Goal: Register for event/course

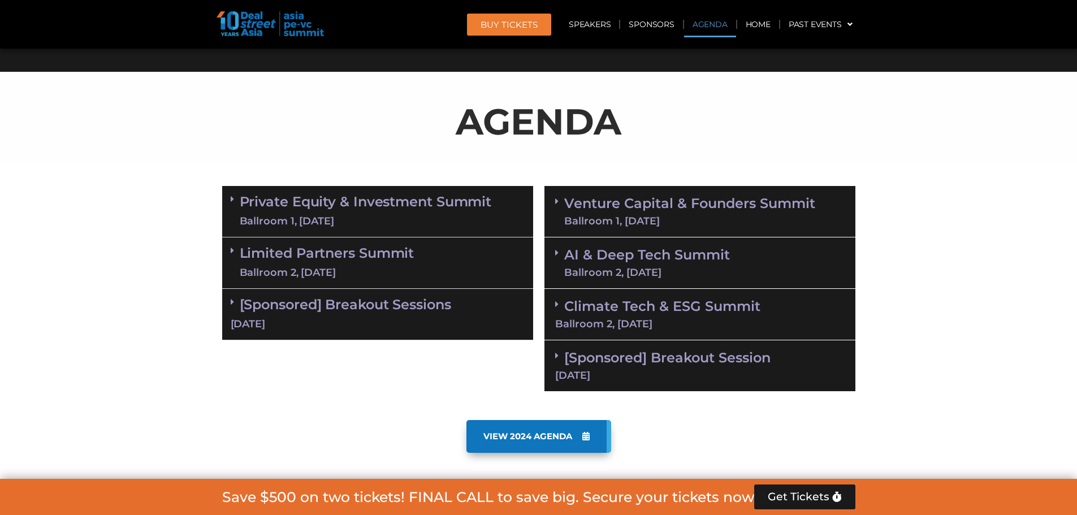
scroll to position [565, 0]
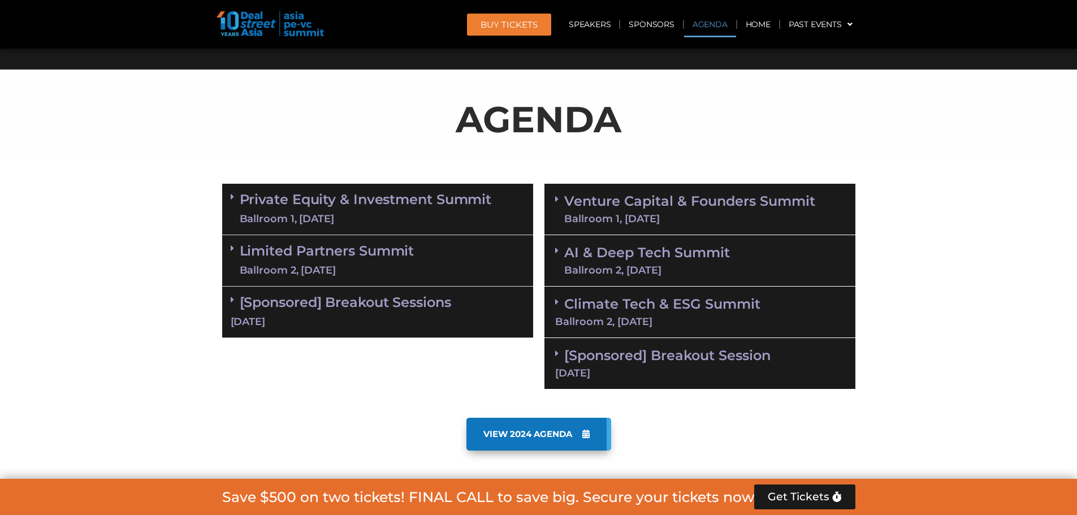
click at [270, 201] on link "Private Equity & Investment Summit Ballroom 1, [DATE]" at bounding box center [366, 209] width 252 height 34
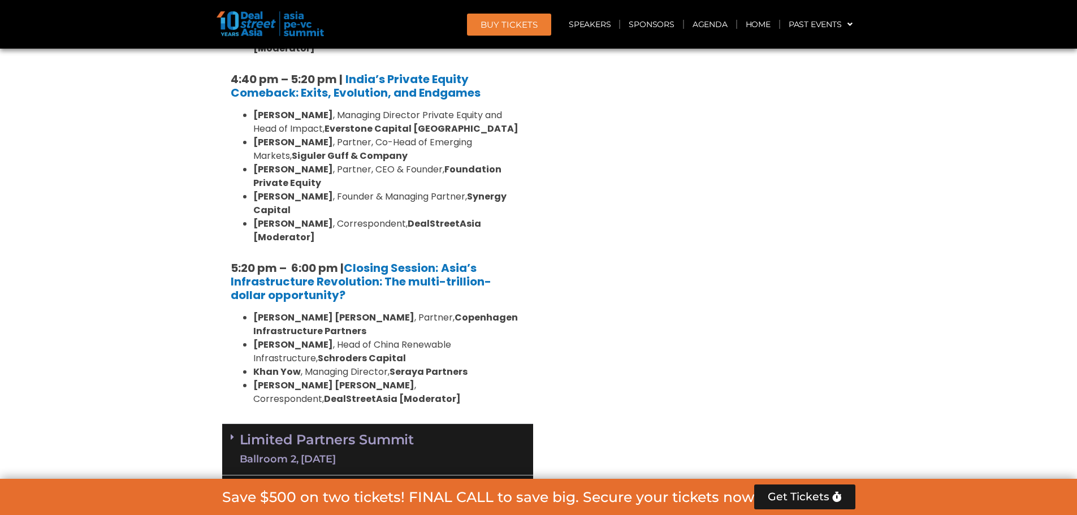
scroll to position [2204, 0]
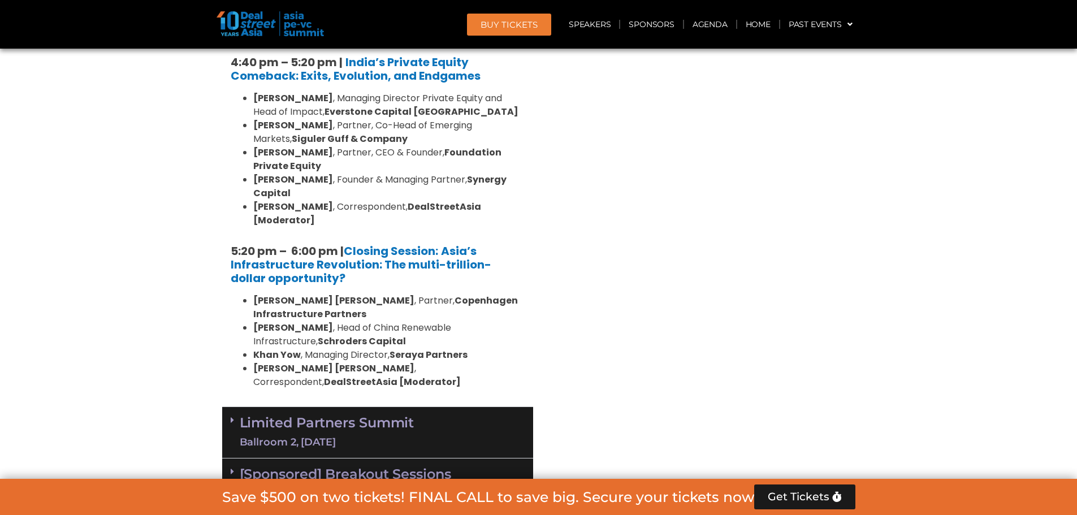
click at [238, 415] on span at bounding box center [235, 432] width 9 height 34
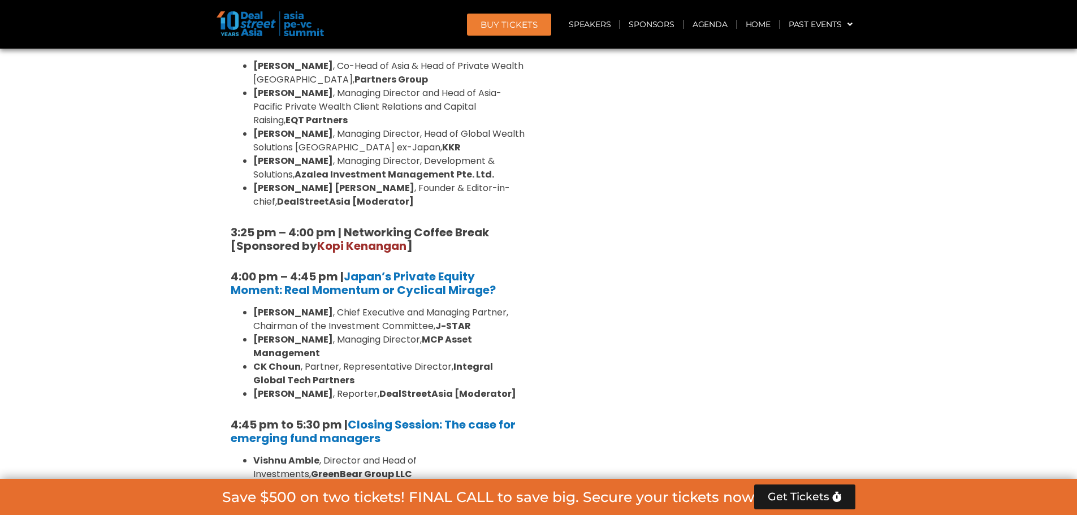
scroll to position [3560, 0]
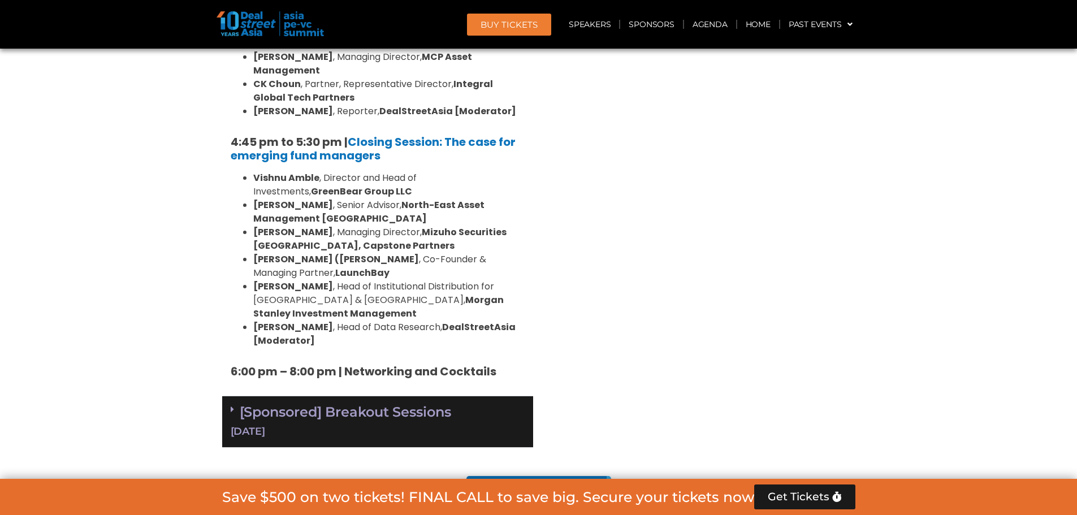
click at [271, 424] on div "[DATE]" at bounding box center [378, 431] width 294 height 14
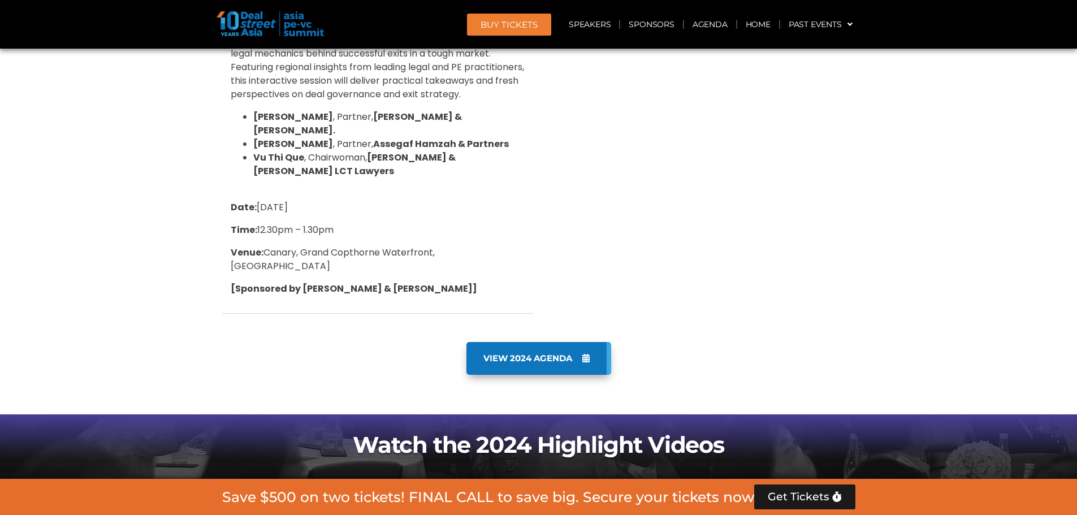
scroll to position [4690, 0]
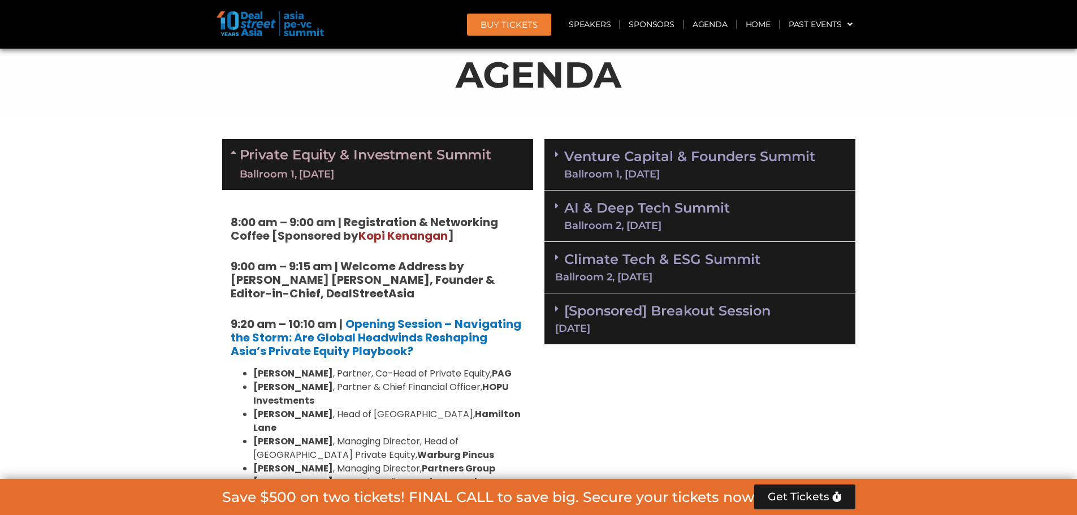
scroll to position [622, 0]
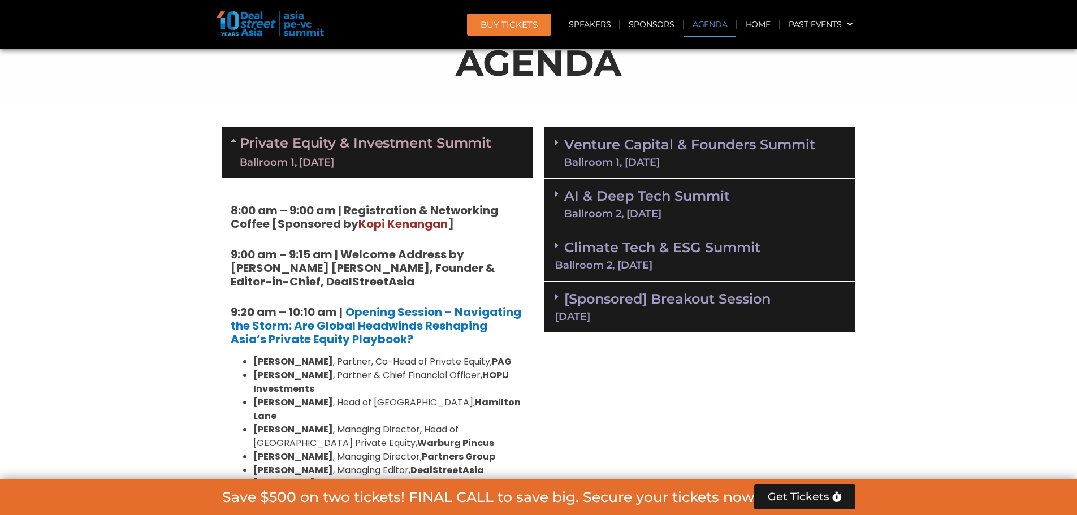
click at [723, 154] on link "Venture Capital & Founders​ Summit Ballroom 1, [DATE]" at bounding box center [689, 152] width 251 height 29
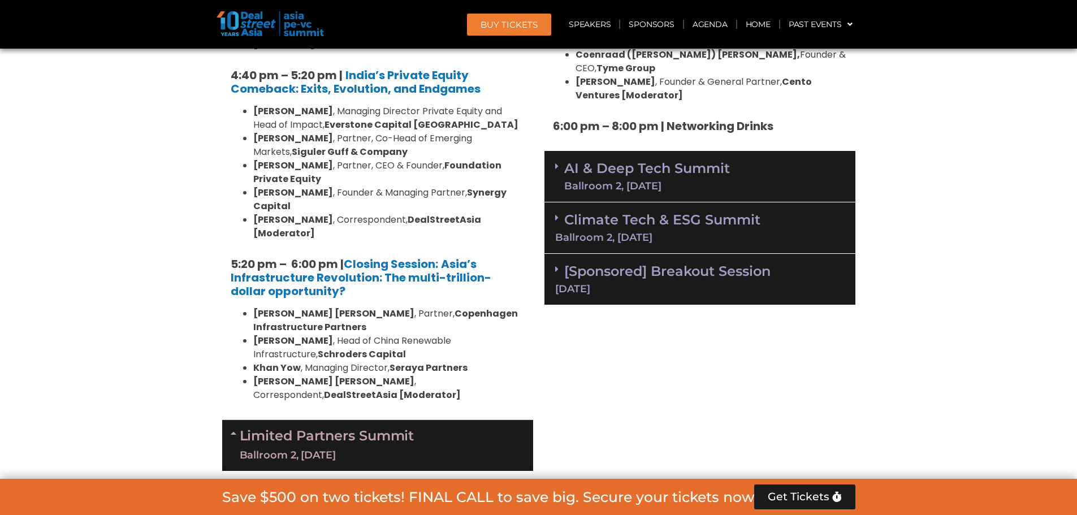
scroll to position [2204, 0]
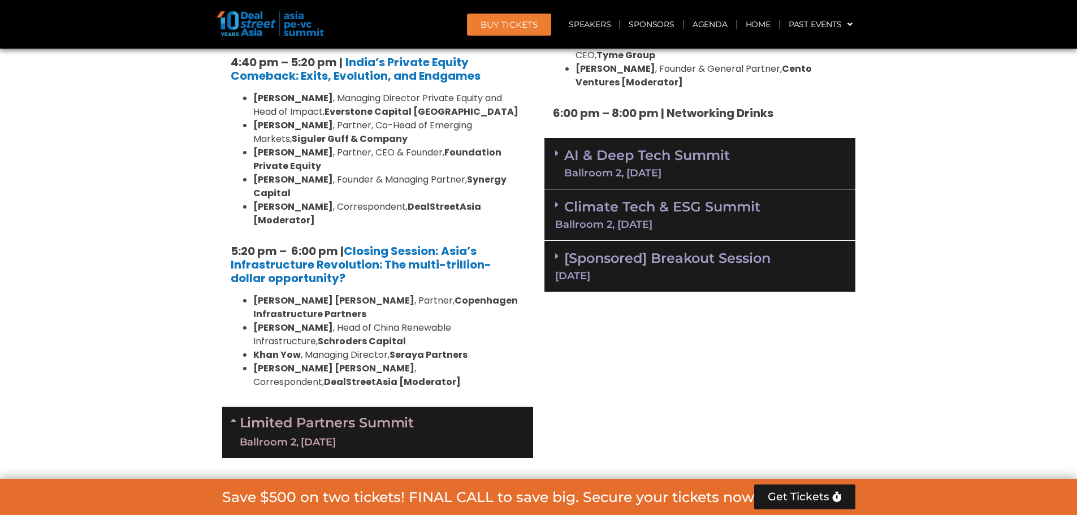
click at [667, 149] on link "AI & Deep Tech Summit Ballroom 2, [DATE]" at bounding box center [647, 163] width 166 height 29
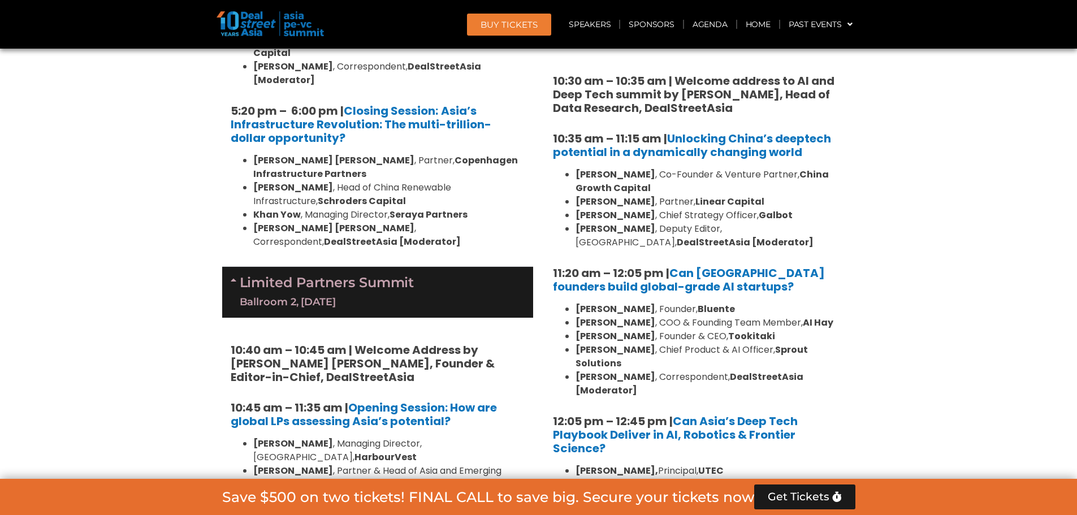
scroll to position [2543, 0]
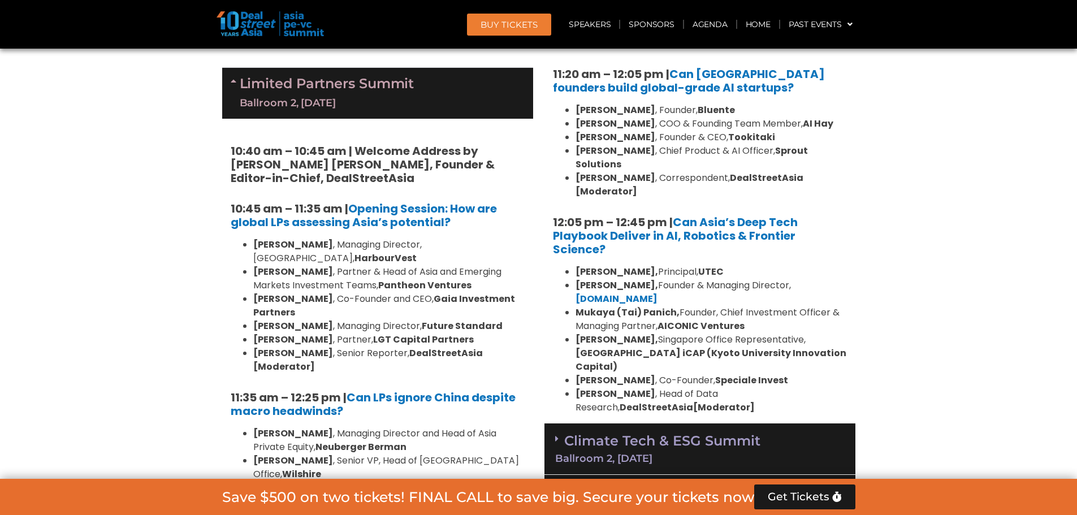
click at [722, 432] on link "Climate Tech & ESG Summit Ballroom 2, [DATE]" at bounding box center [699, 447] width 289 height 31
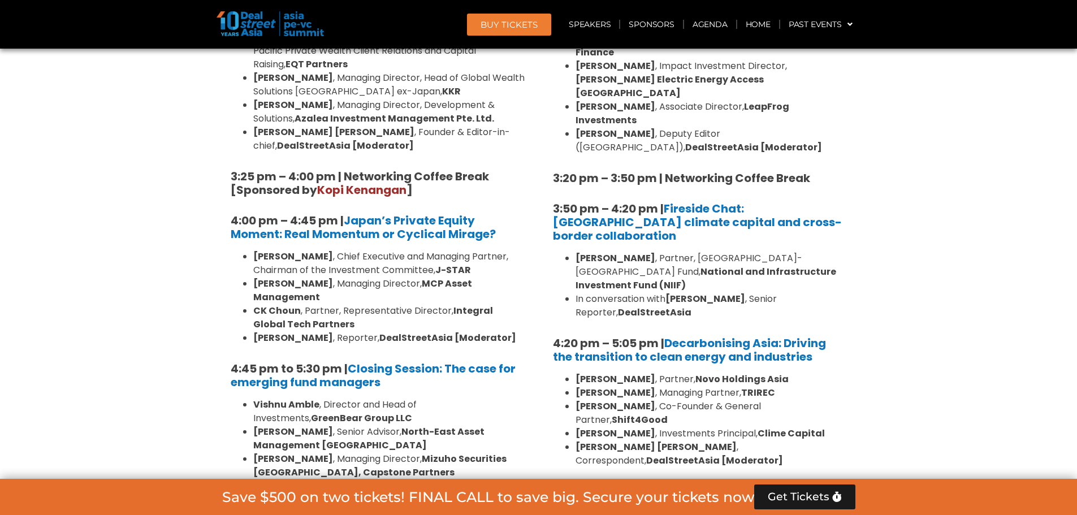
scroll to position [3504, 0]
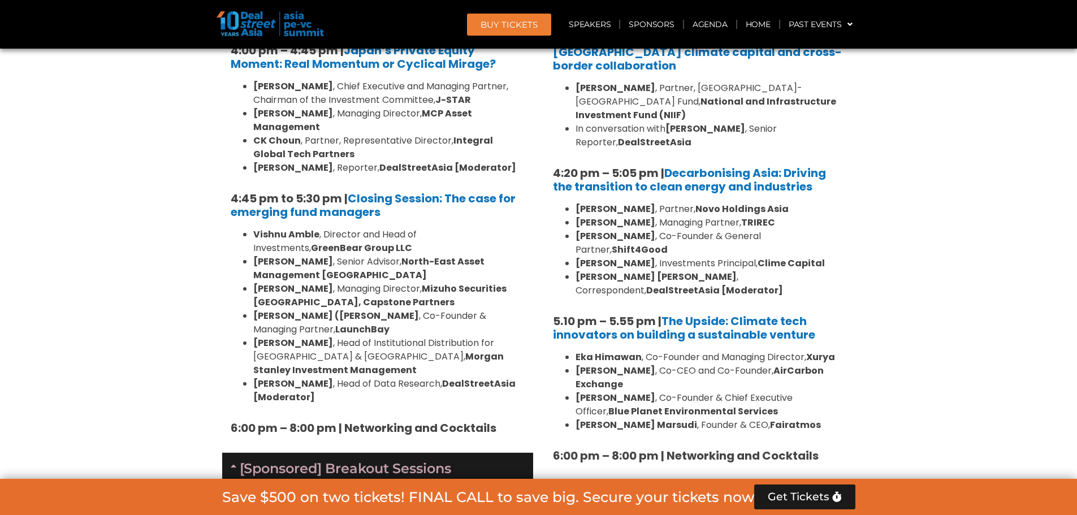
click at [723, 480] on div "[Sponsored] Breakout Session [DATE]" at bounding box center [699, 505] width 311 height 51
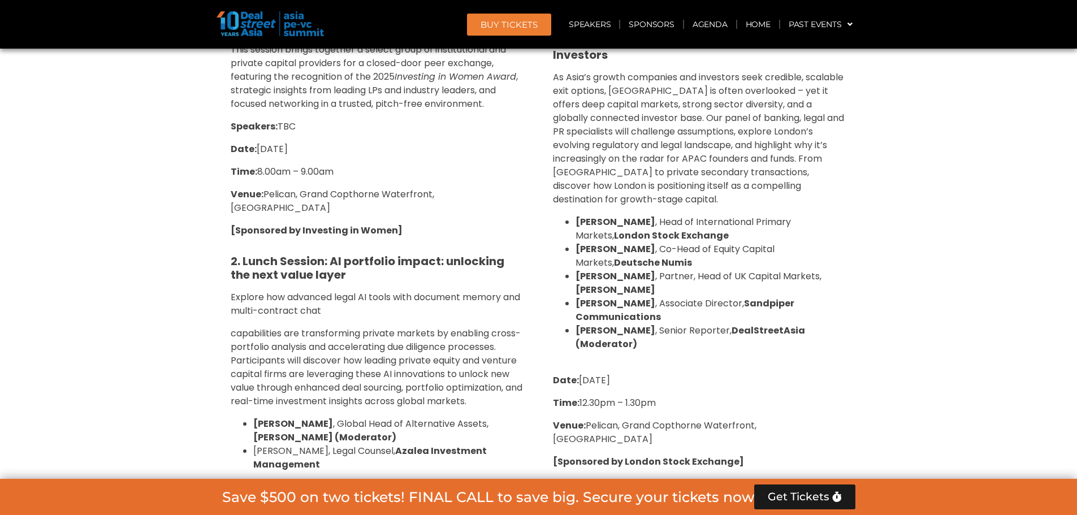
scroll to position [4012, 0]
